Goal: Information Seeking & Learning: Stay updated

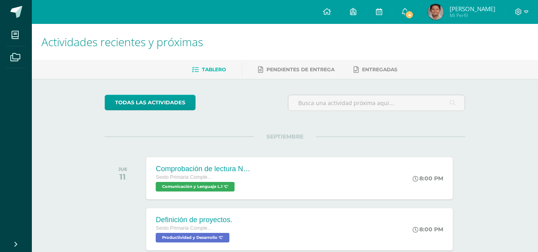
drag, startPoint x: 421, startPoint y: 12, endPoint x: 419, endPoint y: 65, distance: 53.0
click at [413, 12] on span "4" at bounding box center [409, 14] width 9 height 9
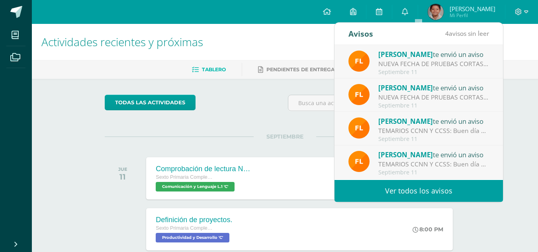
click at [405, 158] on span "[PERSON_NAME]" at bounding box center [405, 154] width 55 height 9
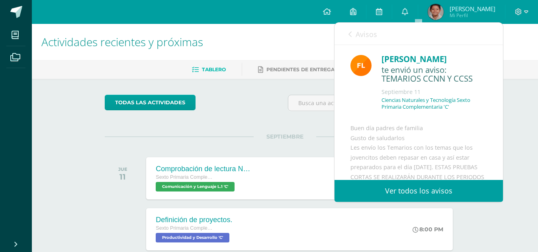
click at [367, 38] on span "Avisos" at bounding box center [365, 34] width 21 height 10
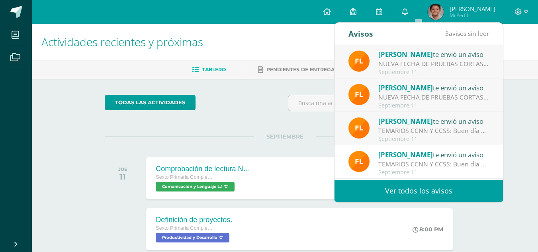
click at [422, 131] on div "TEMARIOS CCNN Y CCSS: Buen día padres de familia [PERSON_NAME] de saludarlos Le…" at bounding box center [433, 130] width 111 height 9
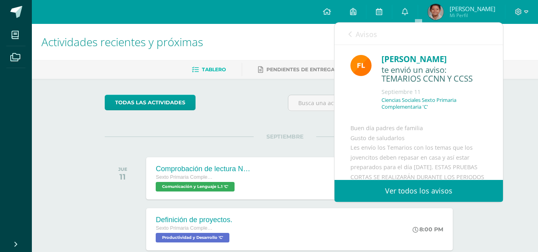
click at [351, 34] on link "Avisos" at bounding box center [362, 34] width 29 height 23
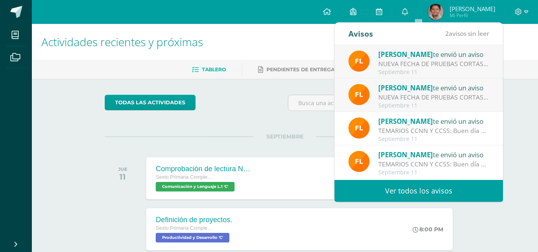
click at [387, 99] on div "NUEVA FECHA DE PRUEBAS CORTAS: Buen día padres de familia La Prueba Corta de CC…" at bounding box center [433, 97] width 111 height 9
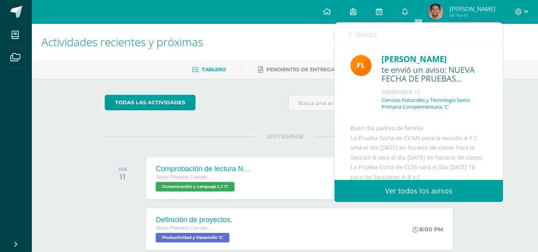
click at [356, 27] on link "Avisos" at bounding box center [362, 34] width 29 height 23
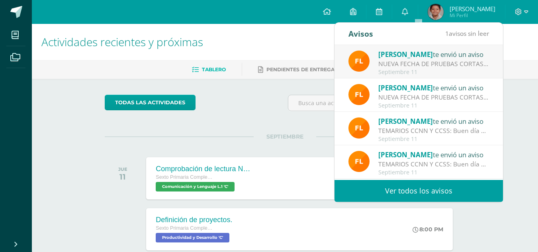
click at [396, 72] on div "Septiembre 11" at bounding box center [433, 72] width 111 height 7
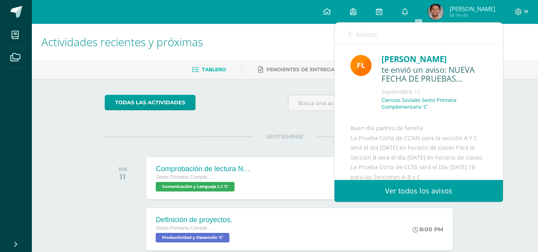
click at [364, 31] on span "Avisos" at bounding box center [365, 34] width 21 height 10
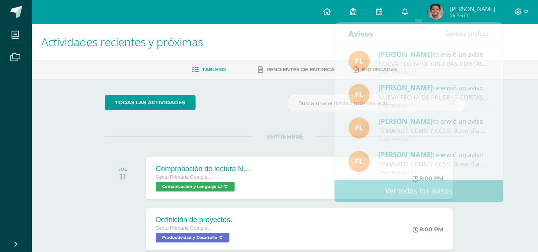
click at [278, 21] on div "Configuración Cerrar sesión [PERSON_NAME] Mi Perfil 4 0 Mis accesos directos Ap…" at bounding box center [285, 12] width 506 height 24
